Goal: Task Accomplishment & Management: Manage account settings

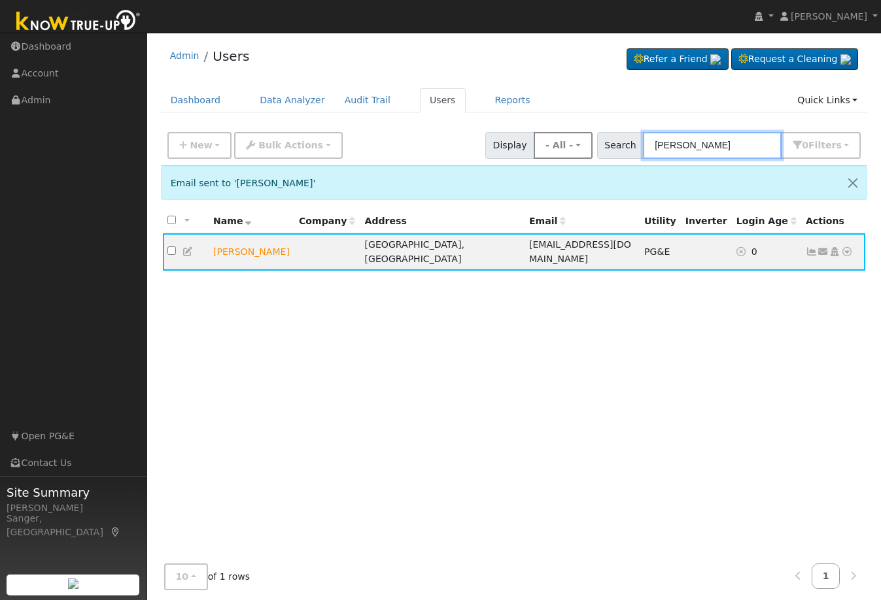
drag, startPoint x: 732, startPoint y: 140, endPoint x: 570, endPoint y: 148, distance: 162.4
click at [570, 148] on div "New Add User Quick Add Quick Connect Quick Convert Lead Bulk Actions Send Email…" at bounding box center [514, 142] width 698 height 31
paste input "[PHONE_NUMBER]"
type input "[PHONE_NUMBER]"
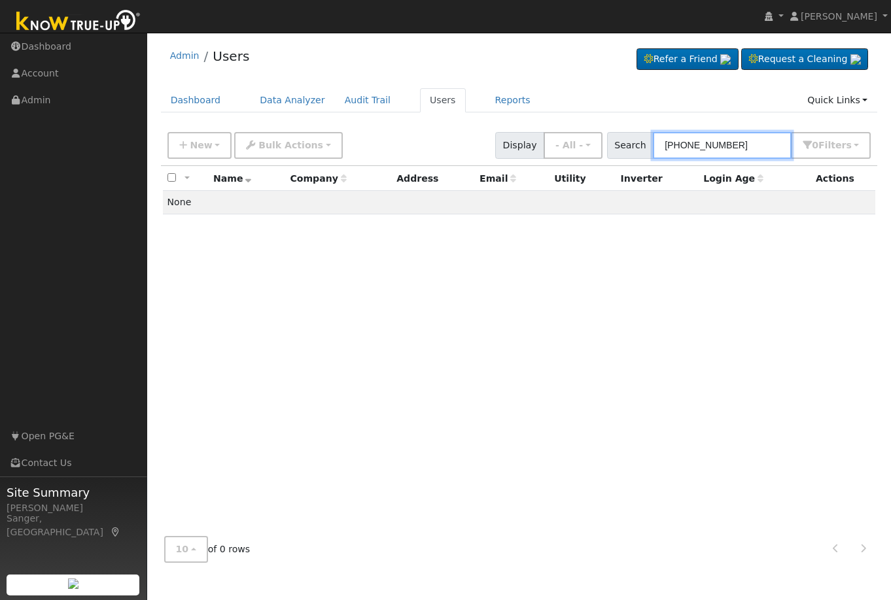
drag, startPoint x: 748, startPoint y: 143, endPoint x: 624, endPoint y: 154, distance: 124.1
click at [624, 154] on div "Search [PHONE_NUMBER] 0 Filter s My accounts Role Show - All - Show Leads Admin…" at bounding box center [739, 145] width 264 height 27
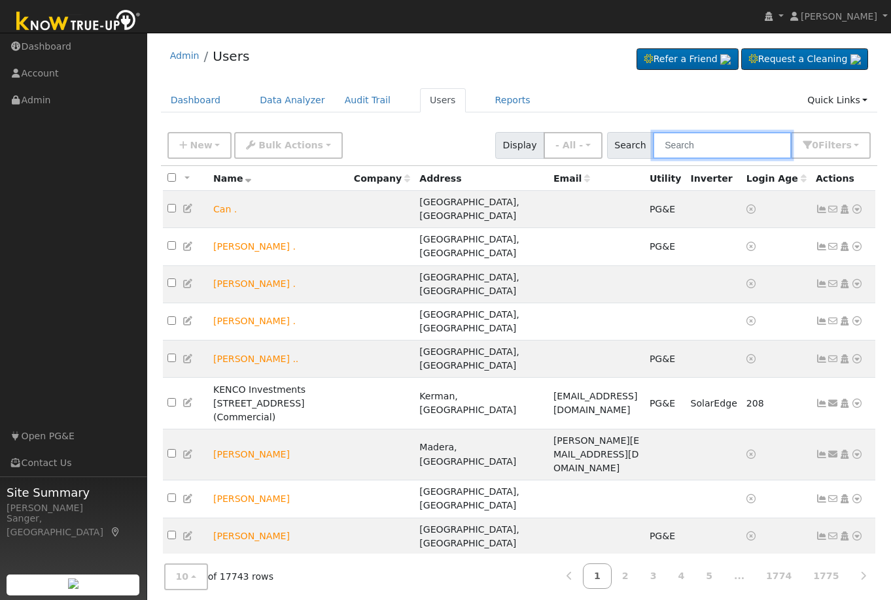
click at [709, 154] on input "text" at bounding box center [722, 145] width 139 height 27
paste input "[PERSON_NAME]"
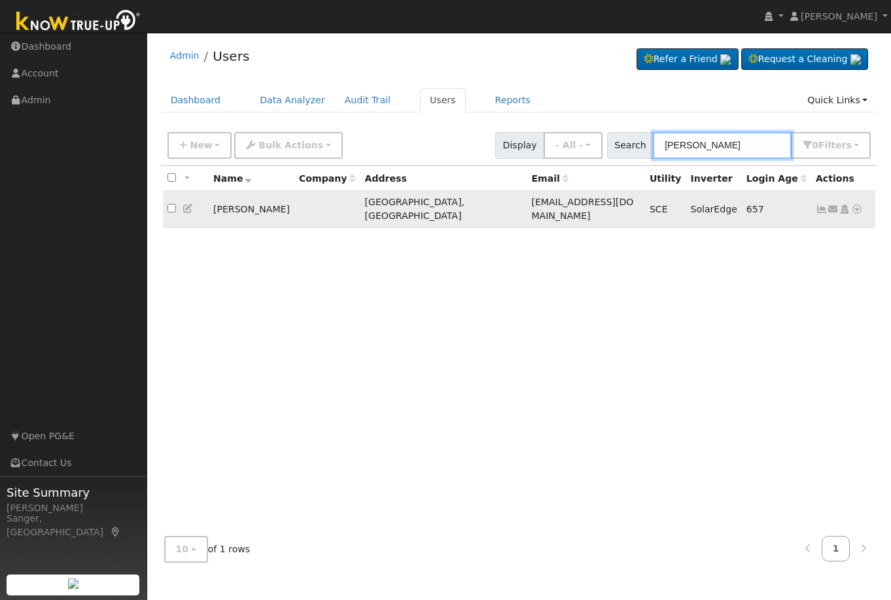
type input "[PERSON_NAME]"
click at [818, 205] on icon at bounding box center [821, 209] width 12 height 9
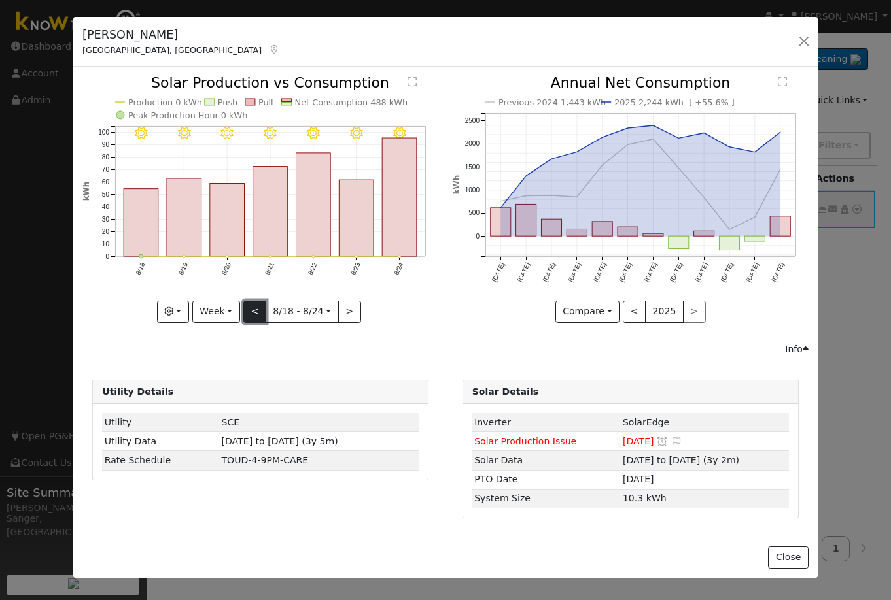
click at [258, 311] on button "<" at bounding box center [254, 312] width 23 height 22
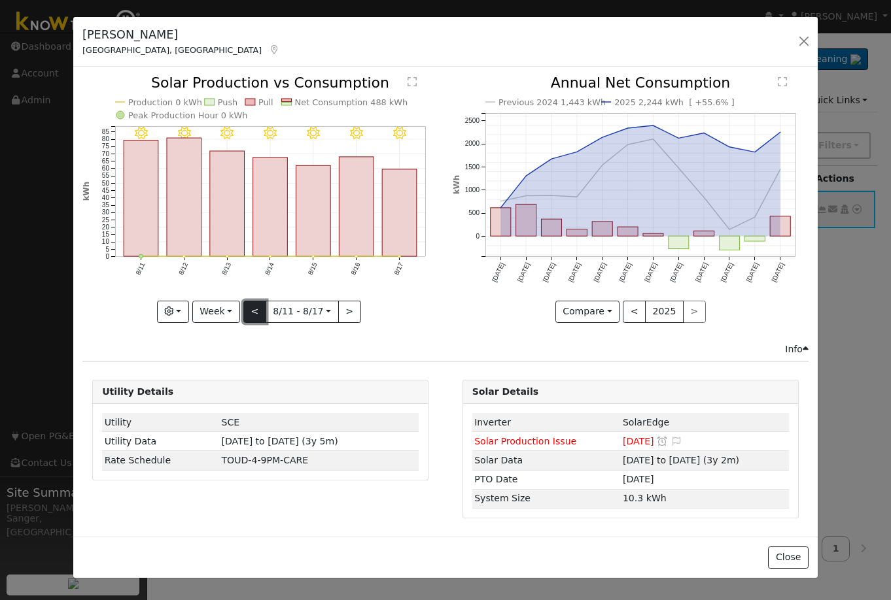
click at [258, 311] on button "<" at bounding box center [254, 312] width 23 height 22
type input "[DATE]"
